Goal: Information Seeking & Learning: Compare options

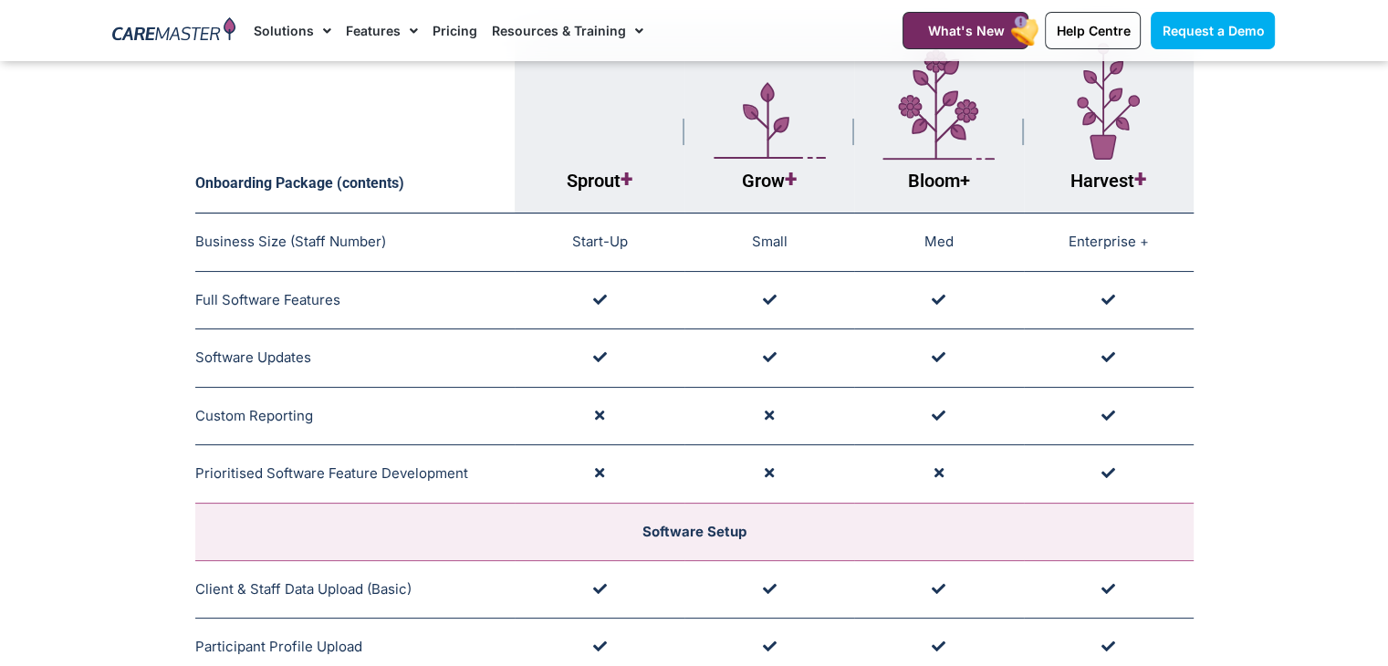
scroll to position [194, 0]
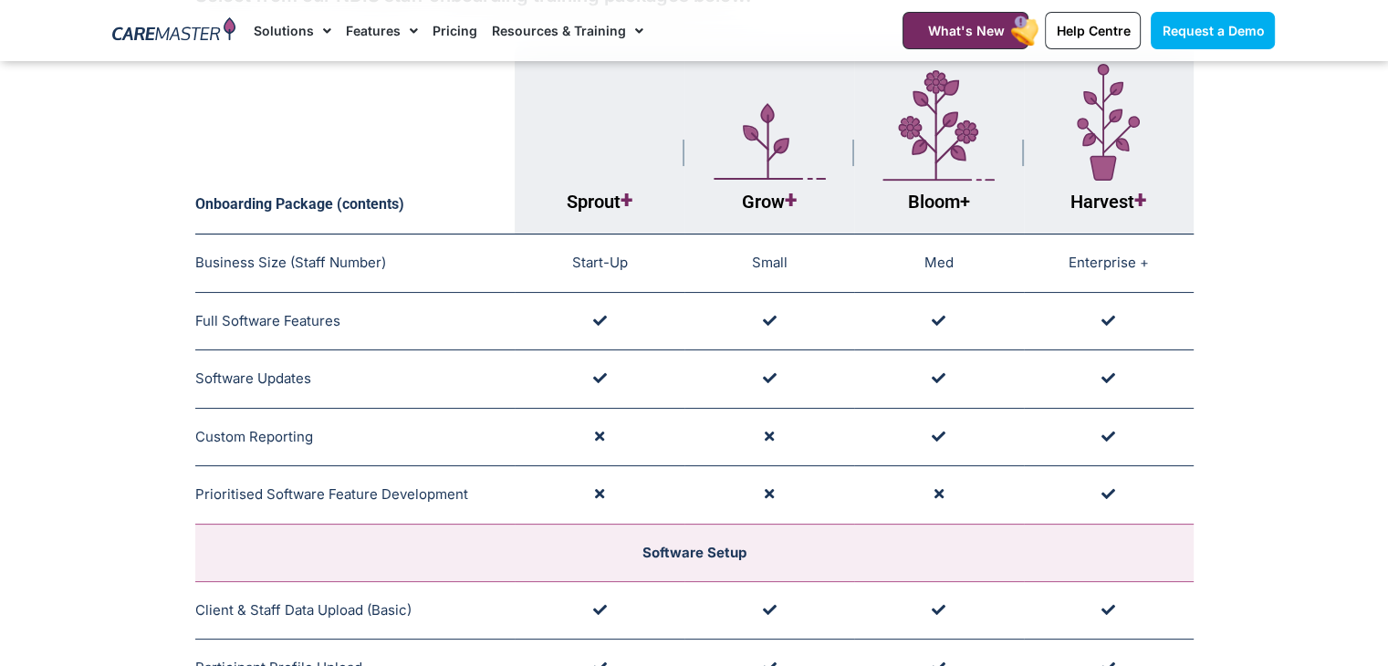
drag, startPoint x: 387, startPoint y: 267, endPoint x: 274, endPoint y: 256, distance: 113.8
click at [274, 256] on td "Business Size (Staff Number) Training Package Guide: Tailored to Business Size …" at bounding box center [355, 264] width 320 height 58
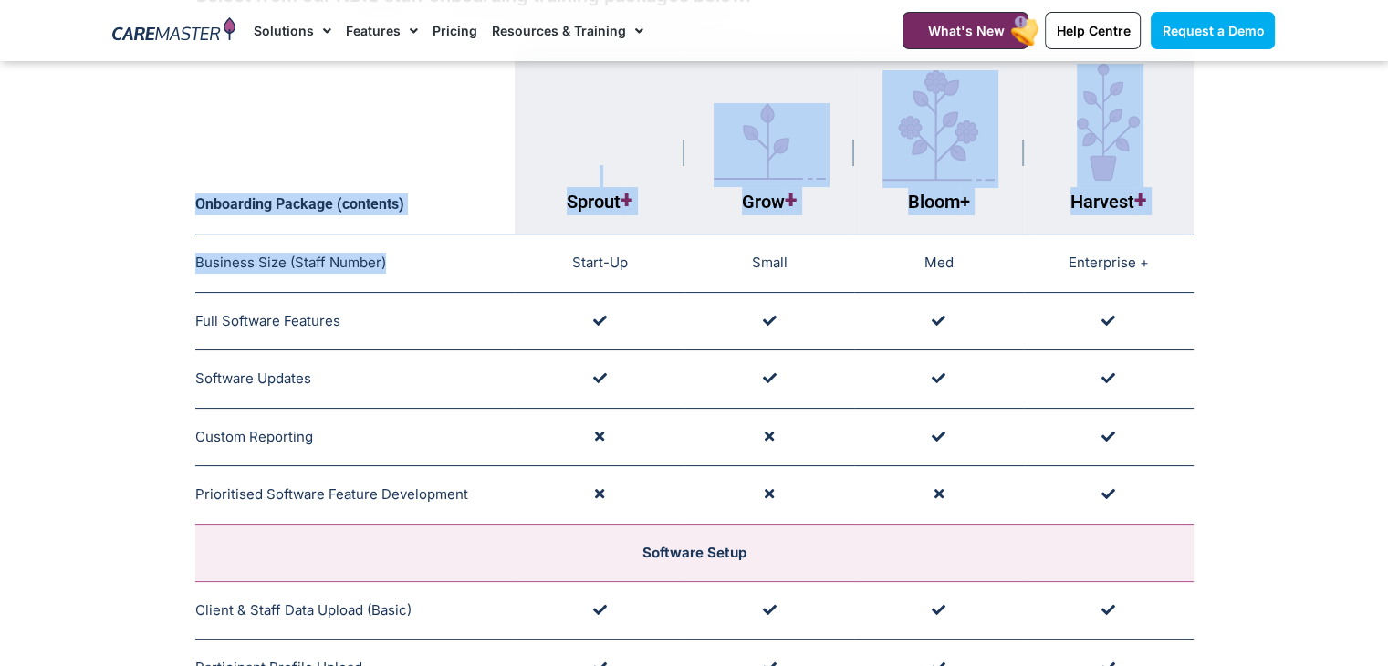
drag, startPoint x: 384, startPoint y: 260, endPoint x: 187, endPoint y: 256, distance: 197.2
drag, startPoint x: 189, startPoint y: 256, endPoint x: 307, endPoint y: 262, distance: 117.9
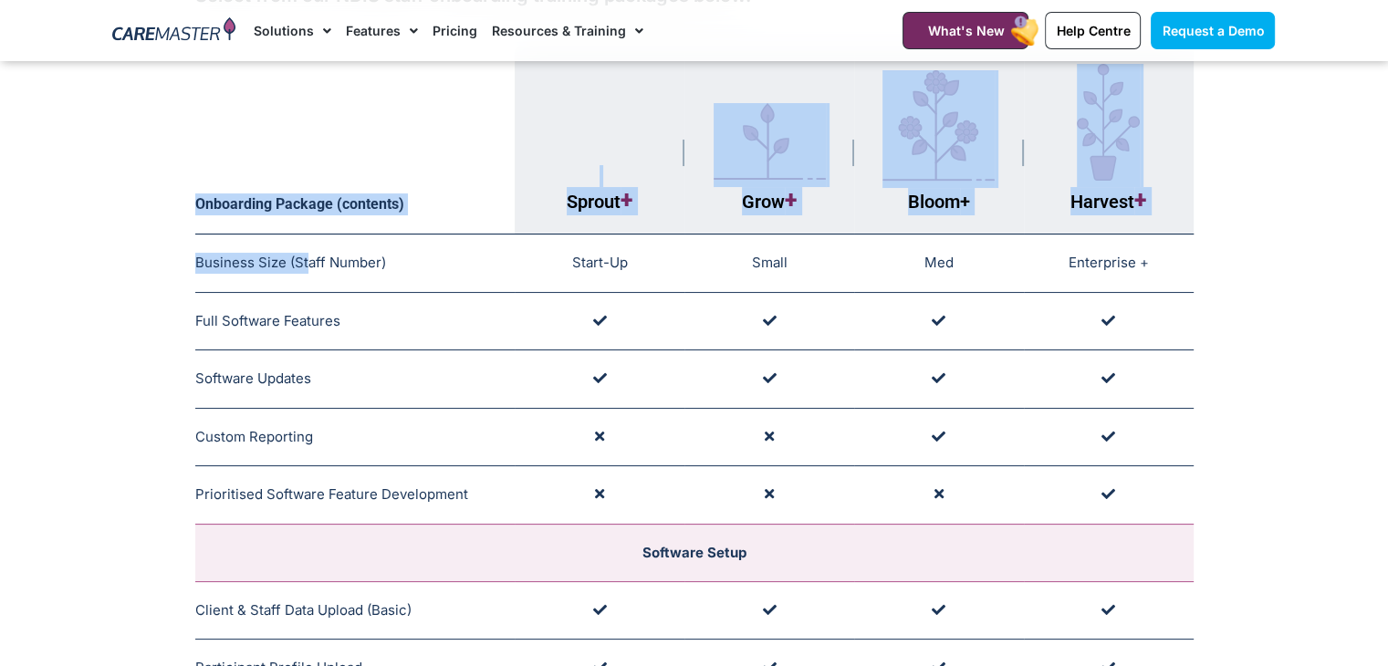
click at [308, 264] on span "Business Size (Staff Number)" at bounding box center [290, 262] width 191 height 17
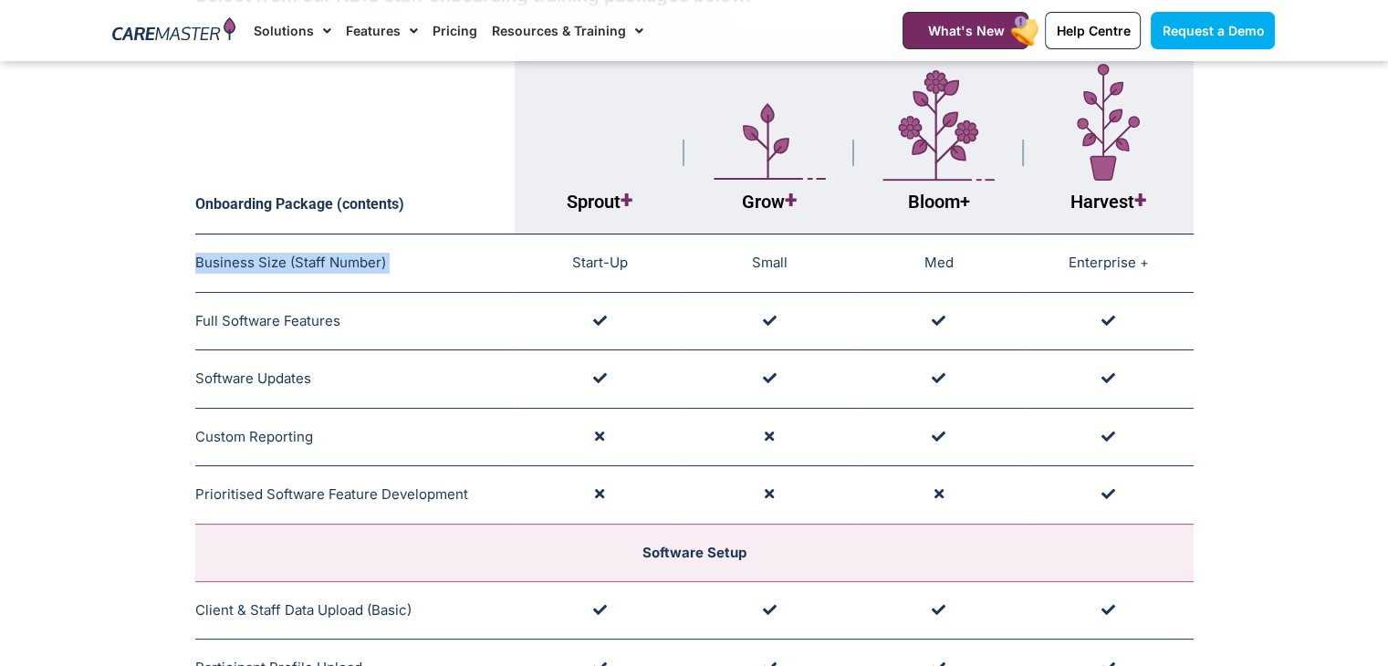
drag, startPoint x: 388, startPoint y: 264, endPoint x: 195, endPoint y: 259, distance: 192.6
click at [195, 259] on td "Business Size (Staff Number) Training Package Guide: Tailored to Business Size …" at bounding box center [355, 264] width 320 height 58
copy td "Business Size (Staff Number)"
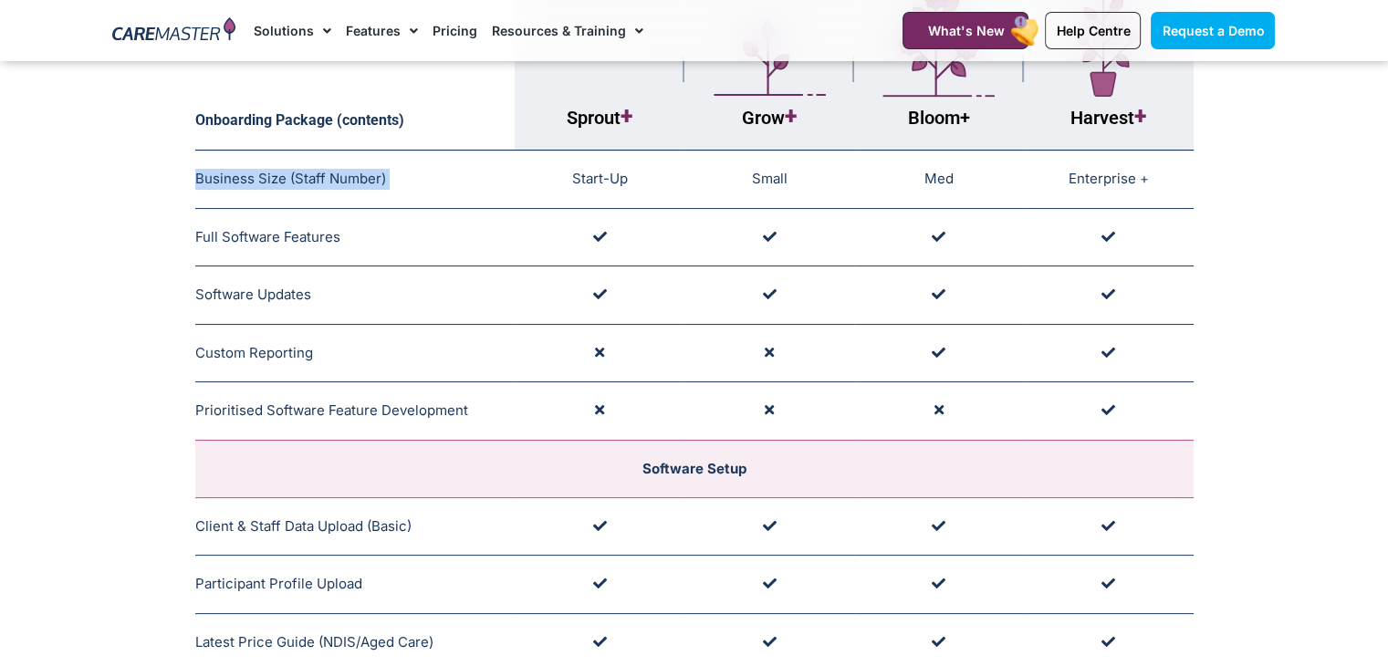
scroll to position [257, 0]
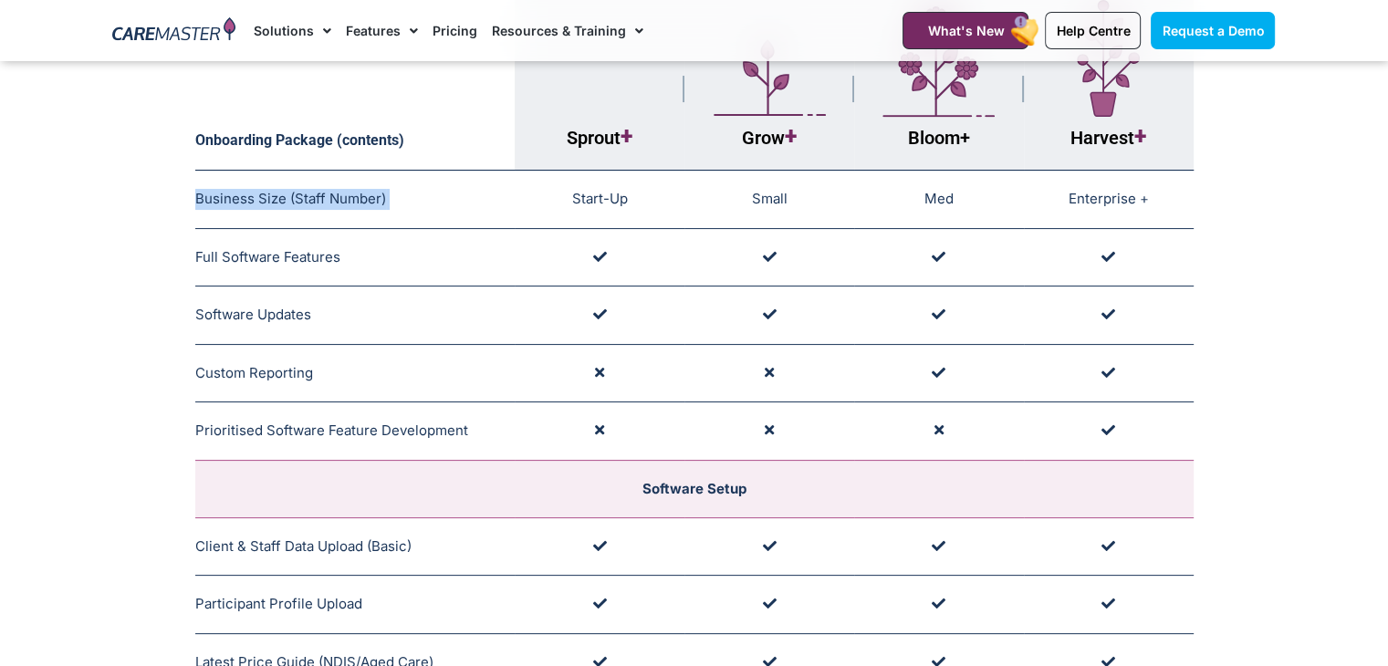
copy td "Business Size (Staff Number)"
drag, startPoint x: 576, startPoint y: 194, endPoint x: 632, endPoint y: 191, distance: 55.8
click at [632, 191] on td "Start-Up" at bounding box center [600, 200] width 170 height 58
copy td "Start-Up"
click at [596, 221] on td "Start-Up" at bounding box center [600, 200] width 170 height 58
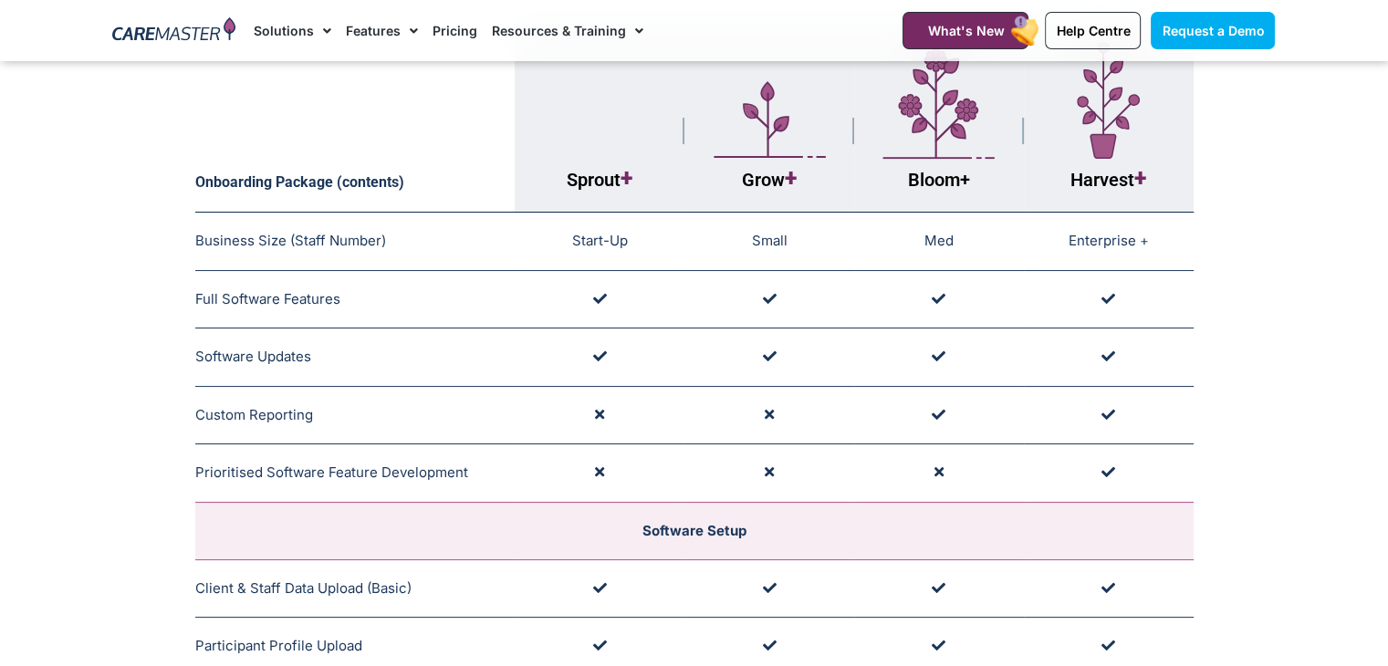
scroll to position [169, 0]
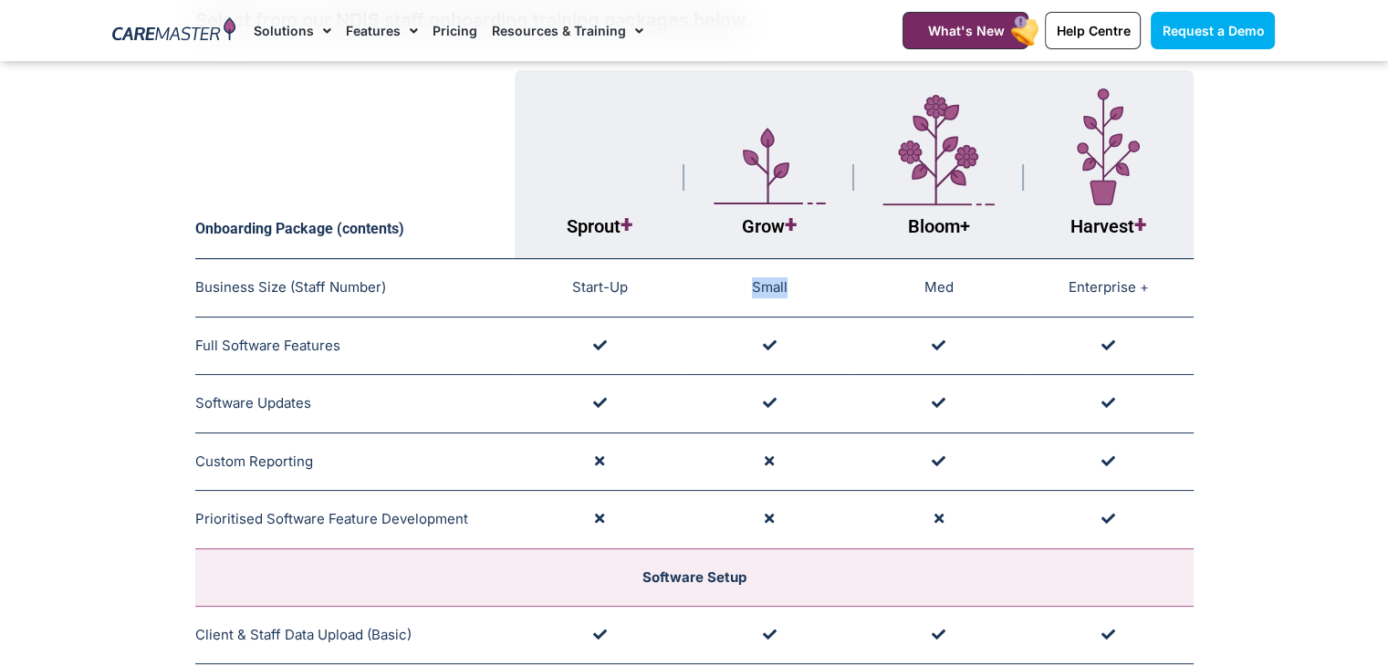
drag, startPoint x: 790, startPoint y: 291, endPoint x: 757, endPoint y: 287, distance: 34.1
click at [757, 287] on td "Small" at bounding box center [770, 288] width 170 height 58
copy td "Small"
drag, startPoint x: 952, startPoint y: 286, endPoint x: 913, endPoint y: 278, distance: 39.9
click at [913, 278] on td "Med" at bounding box center [939, 288] width 170 height 58
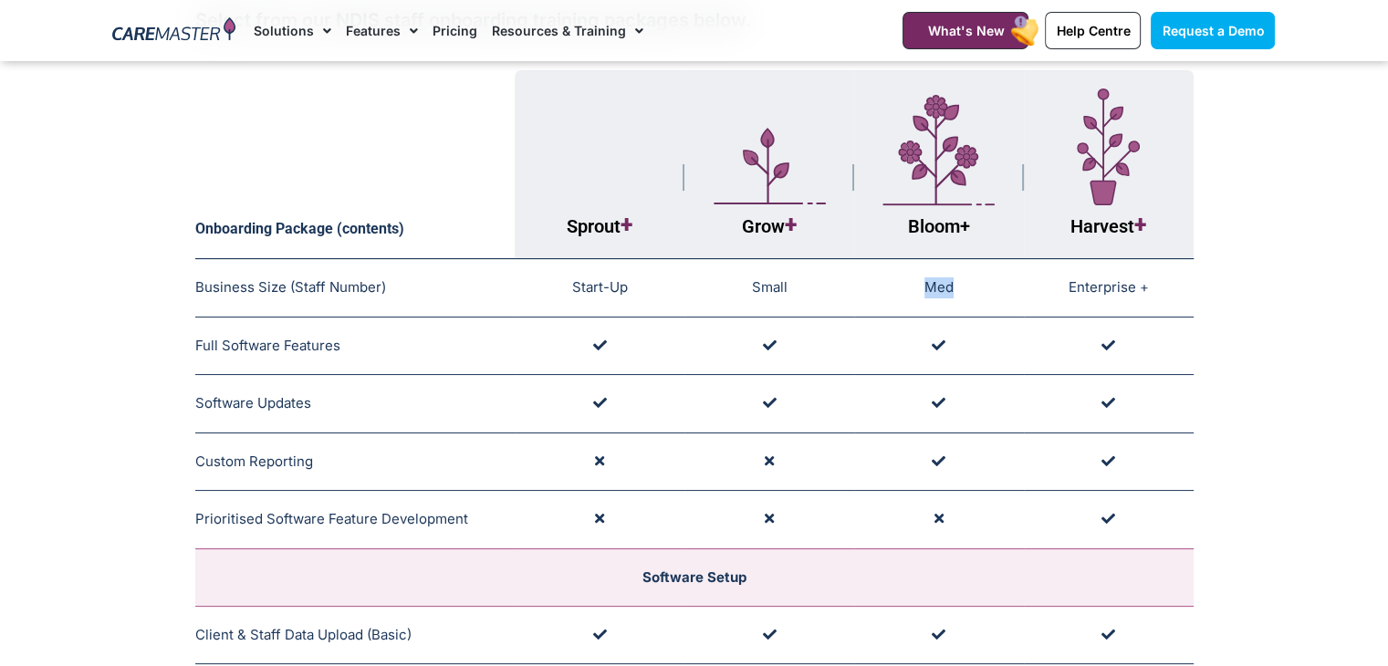
copy td "Med"
drag, startPoint x: 1156, startPoint y: 289, endPoint x: 1060, endPoint y: 267, distance: 98.3
click at [1060, 267] on td "Enterprise +" at bounding box center [1109, 288] width 170 height 58
copy td "Enterprise +"
click at [654, 341] on td at bounding box center [600, 346] width 170 height 58
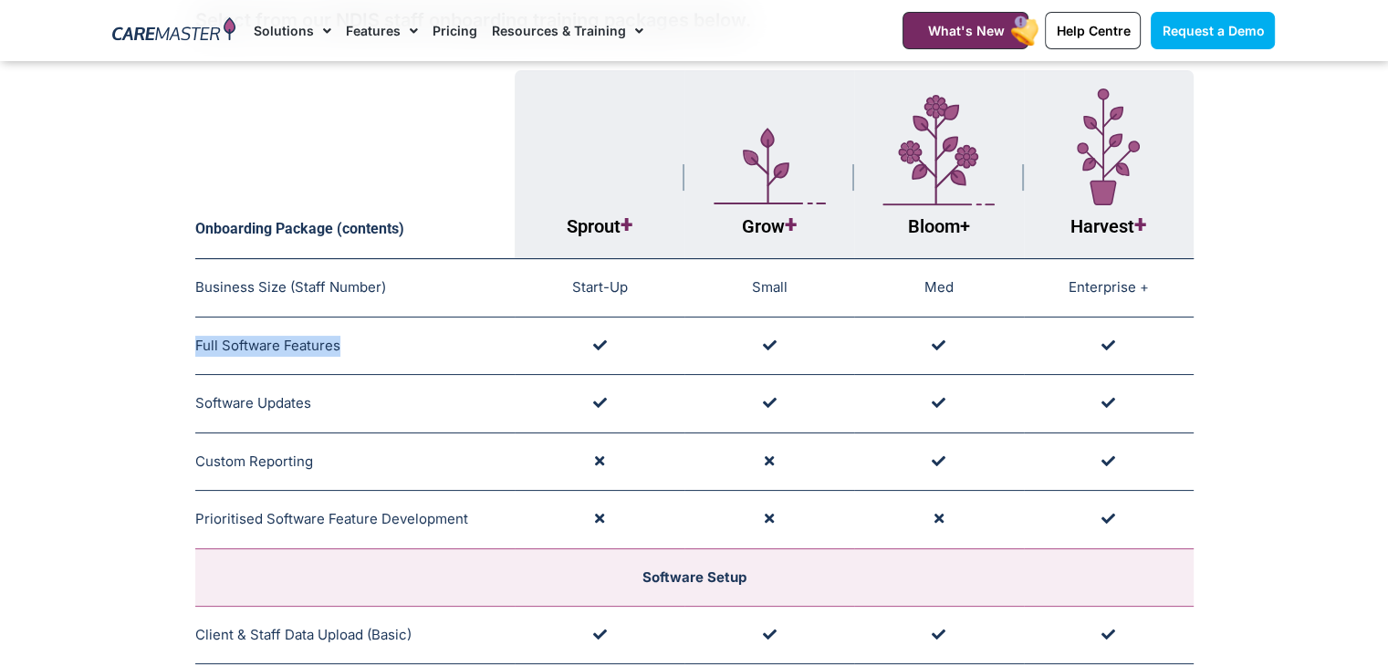
drag, startPoint x: 351, startPoint y: 345, endPoint x: 196, endPoint y: 344, distance: 155.2
click at [196, 344] on td "Full Software Features All Training and User Licenses Grant Full Software Acces…" at bounding box center [355, 346] width 320 height 58
copy span "Full Software Features"
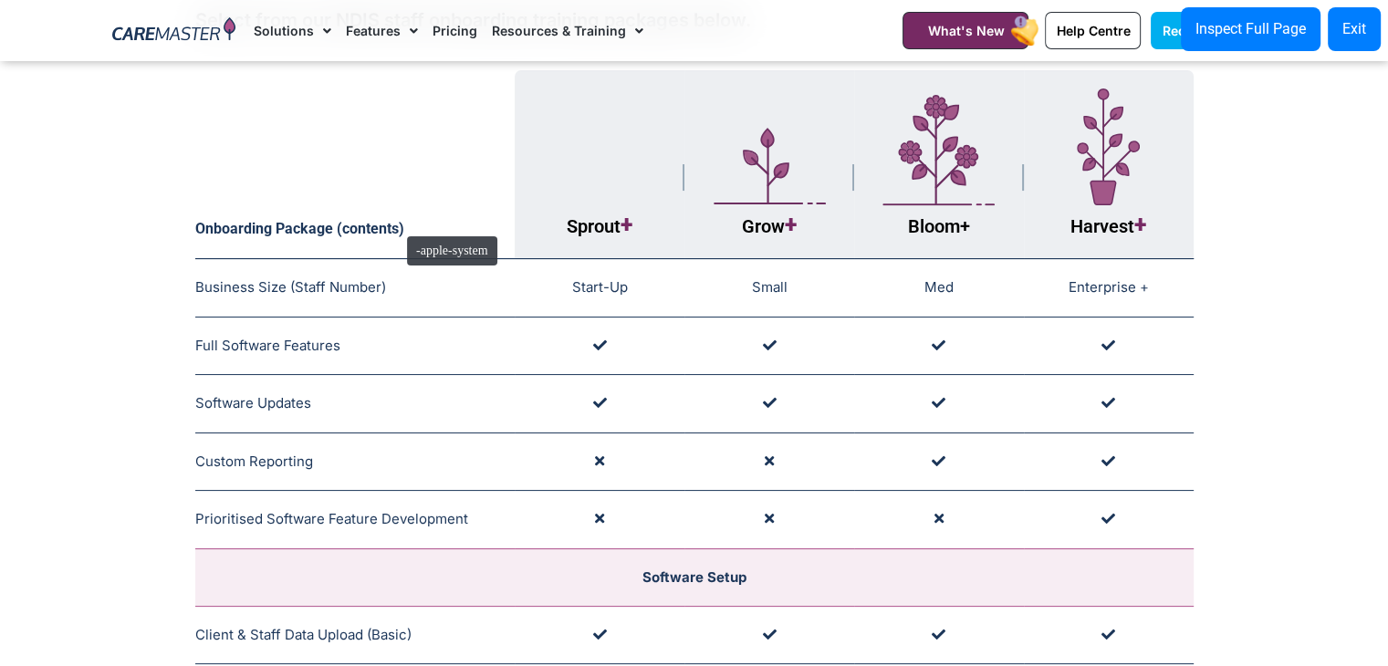
click at [398, 227] on th "Onboarding Package (contents)" at bounding box center [355, 164] width 320 height 189
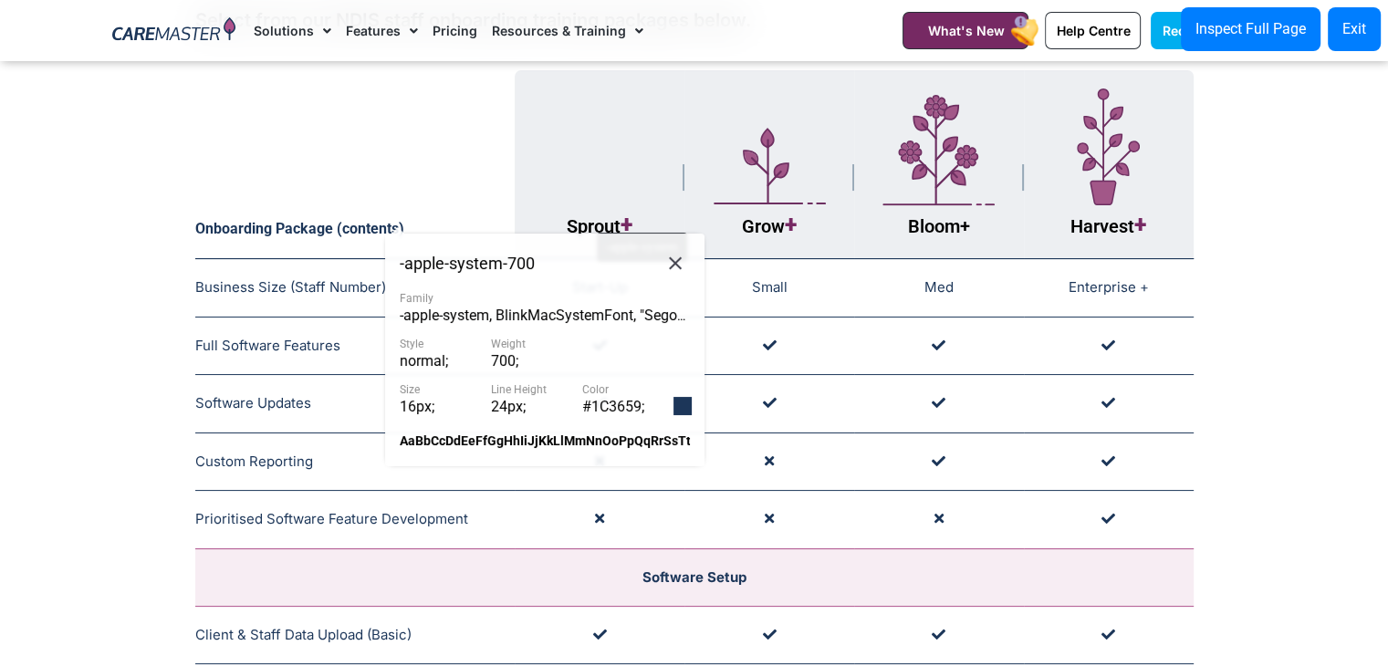
click at [588, 224] on span "Sprout +" at bounding box center [600, 226] width 66 height 22
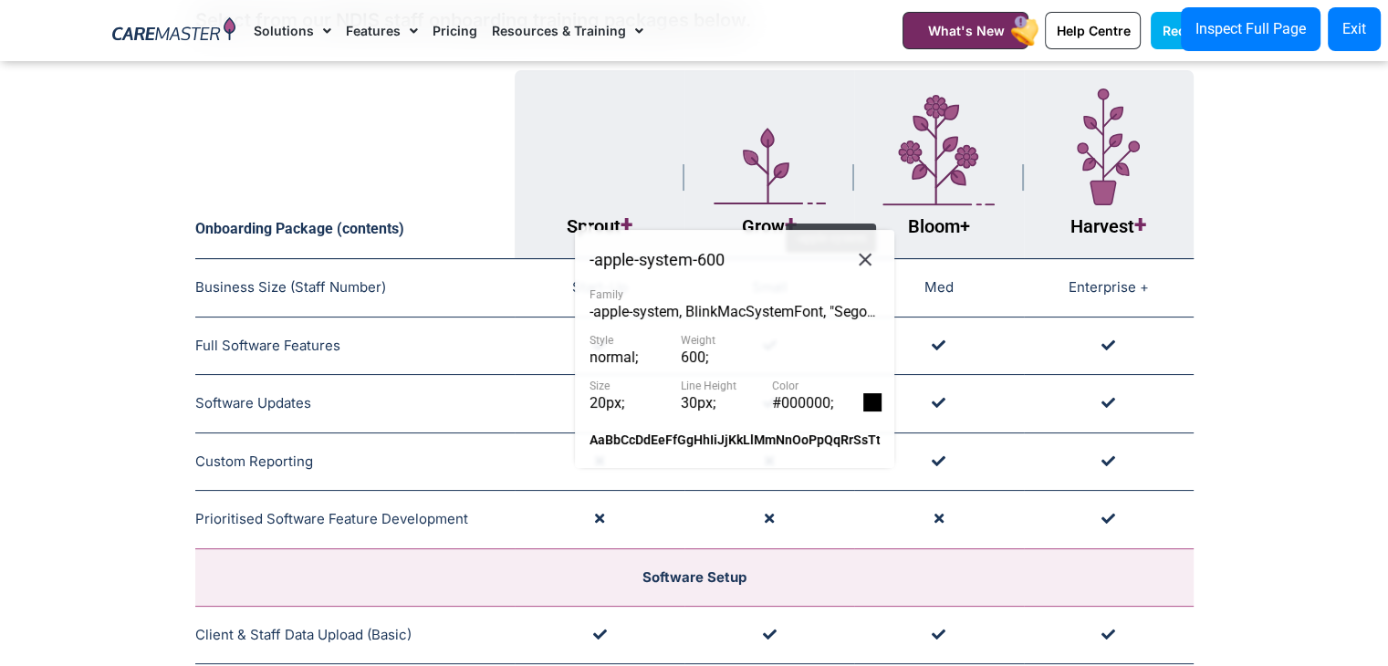
click at [777, 215] on span "Grow +" at bounding box center [769, 226] width 55 height 22
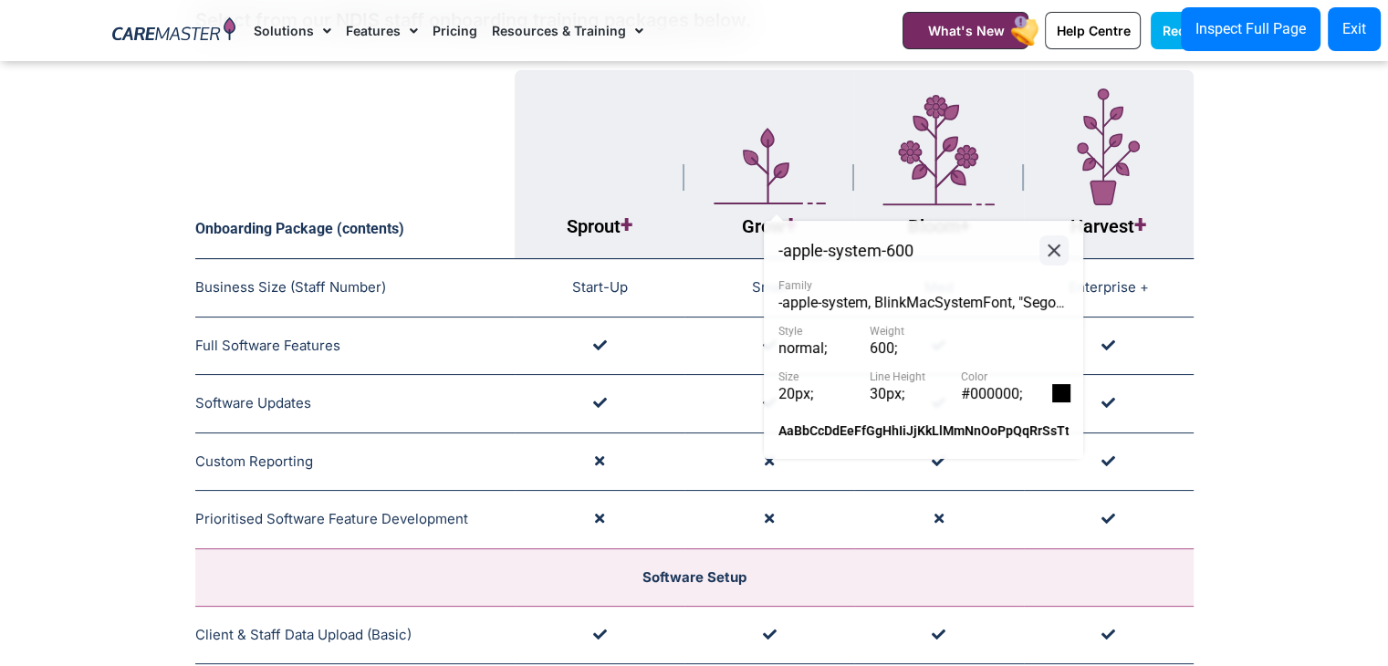
click at [1048, 247] on icon at bounding box center [1054, 250] width 22 height 23
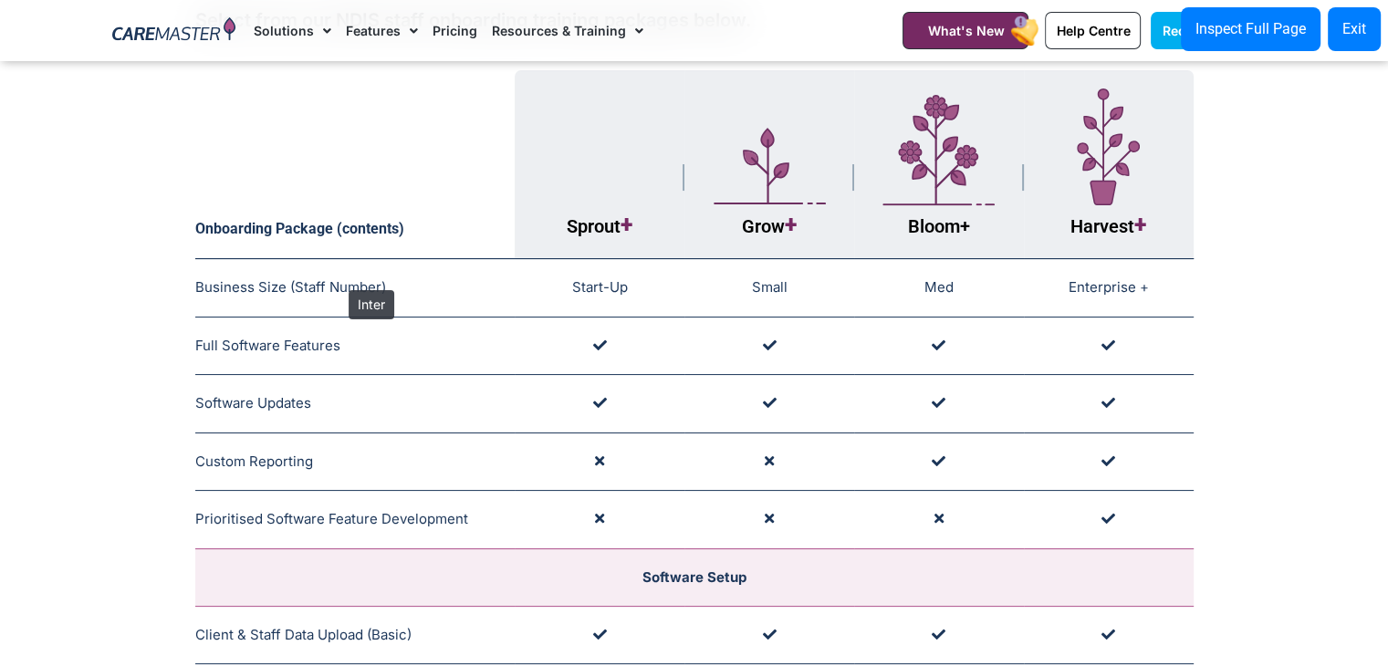
click at [340, 281] on span "Business Size (Staff Number)" at bounding box center [290, 286] width 191 height 17
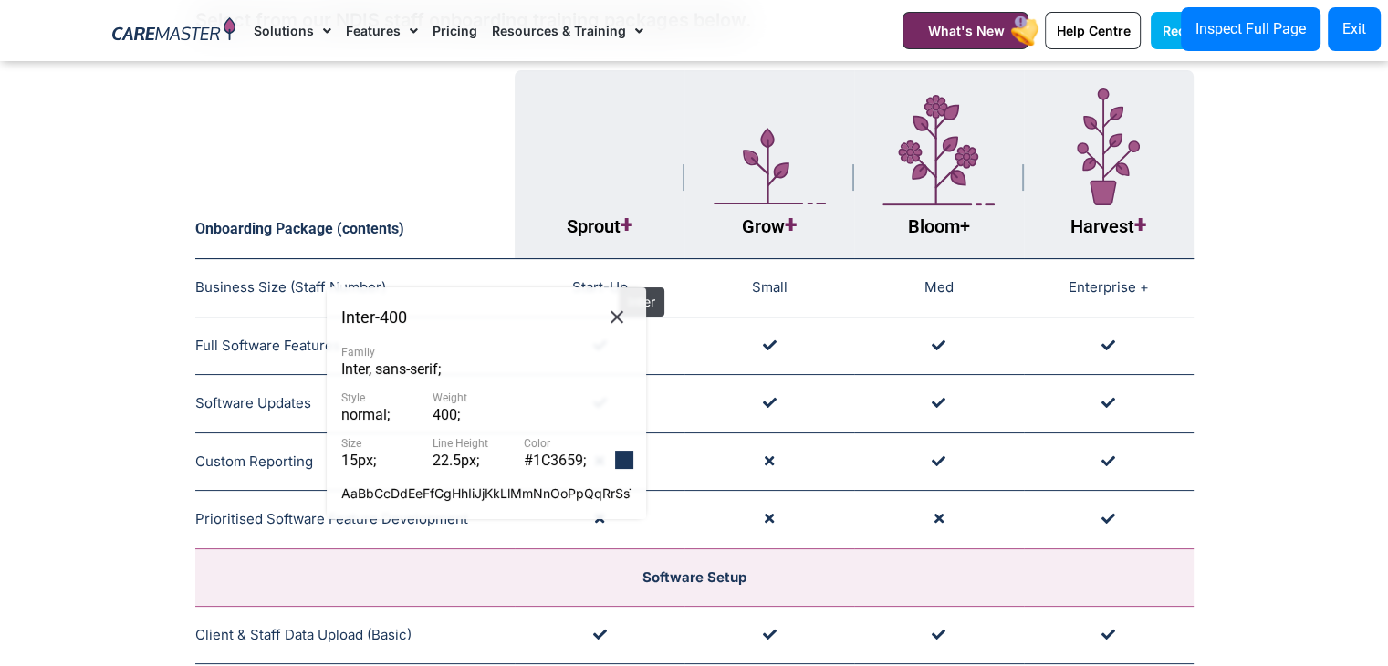
click at [610, 278] on td "Start-Up" at bounding box center [600, 288] width 170 height 58
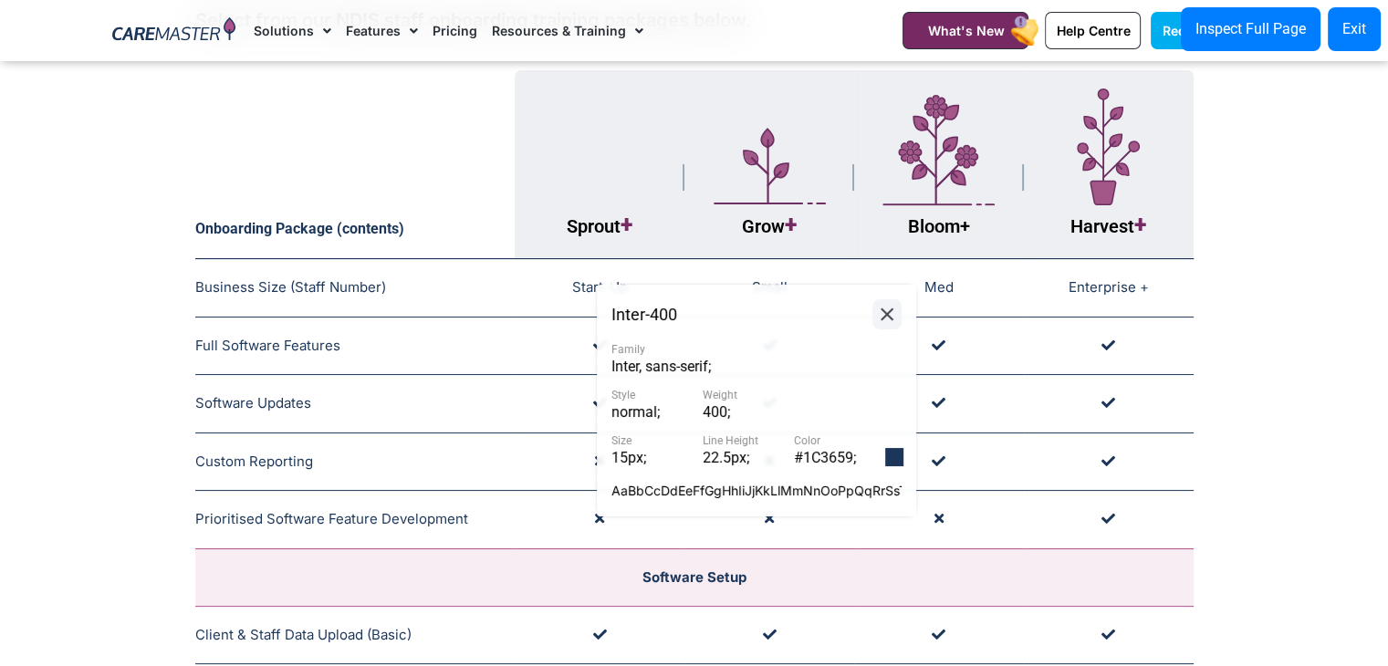
click at [880, 309] on icon at bounding box center [887, 314] width 22 height 23
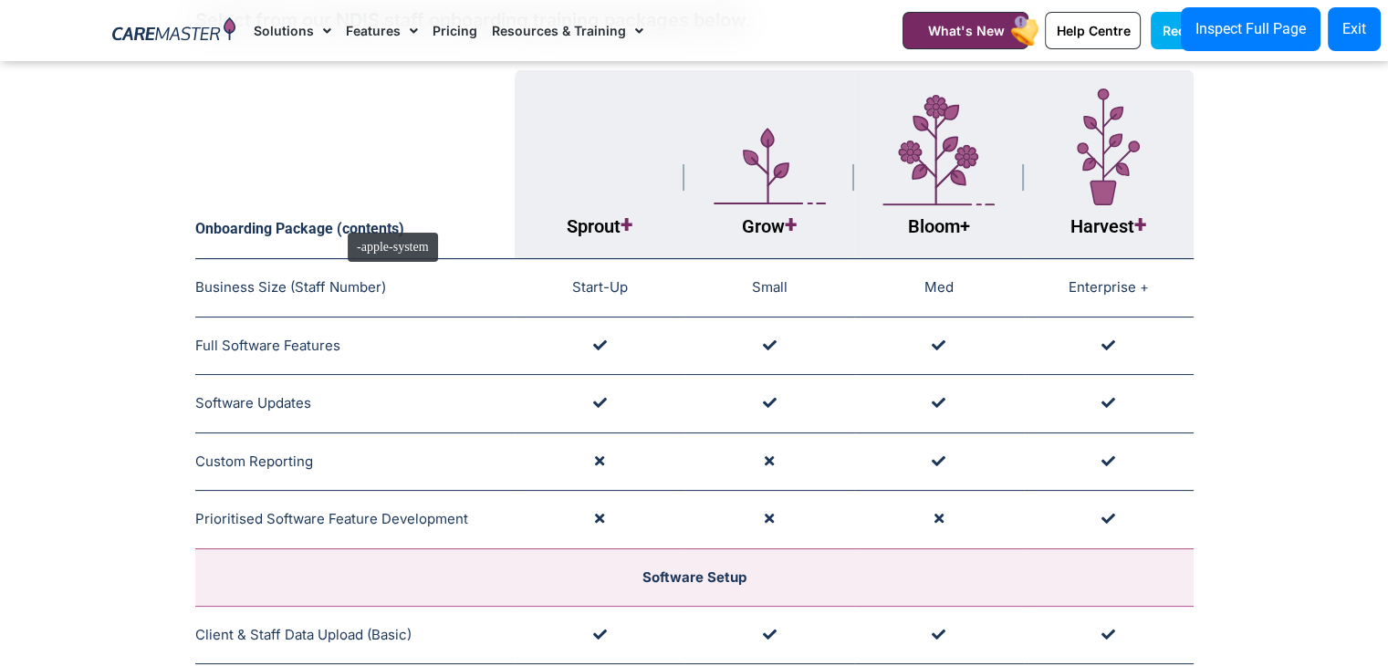
click at [339, 224] on th "Onboarding Package (contents)" at bounding box center [355, 164] width 320 height 189
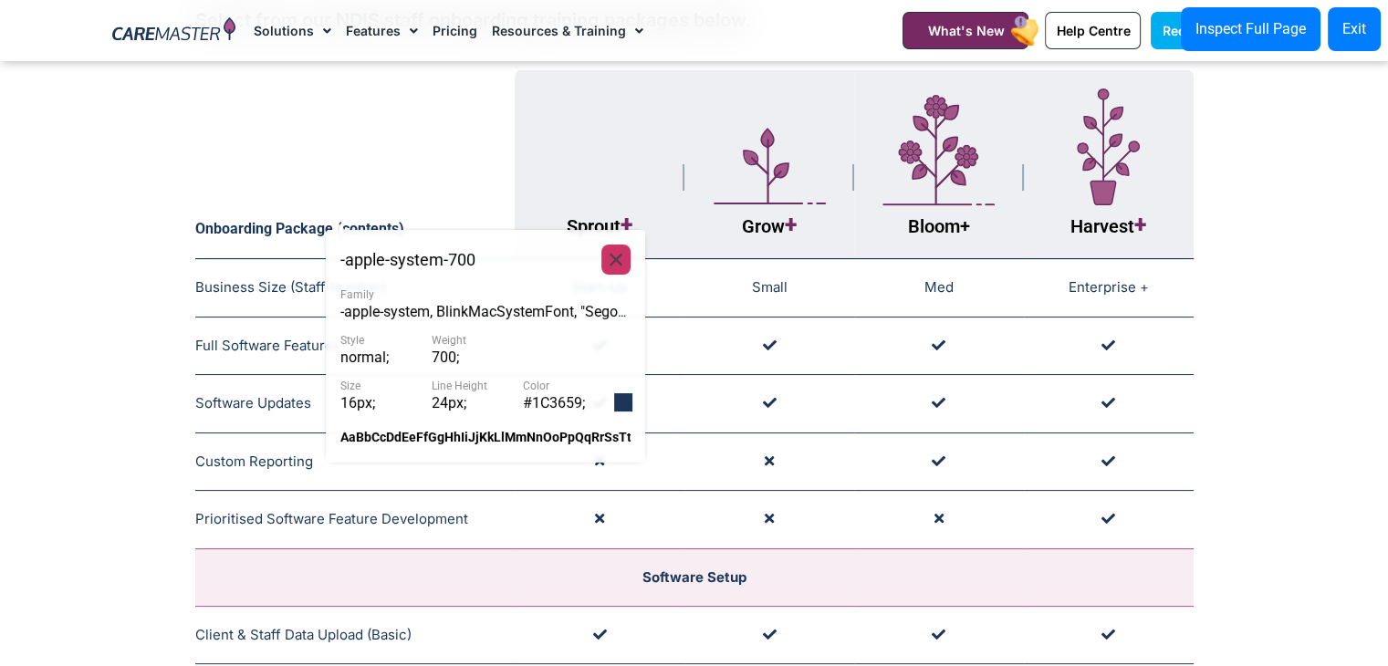
click at [628, 270] on button at bounding box center [615, 260] width 29 height 30
